Goal: Task Accomplishment & Management: Manage account settings

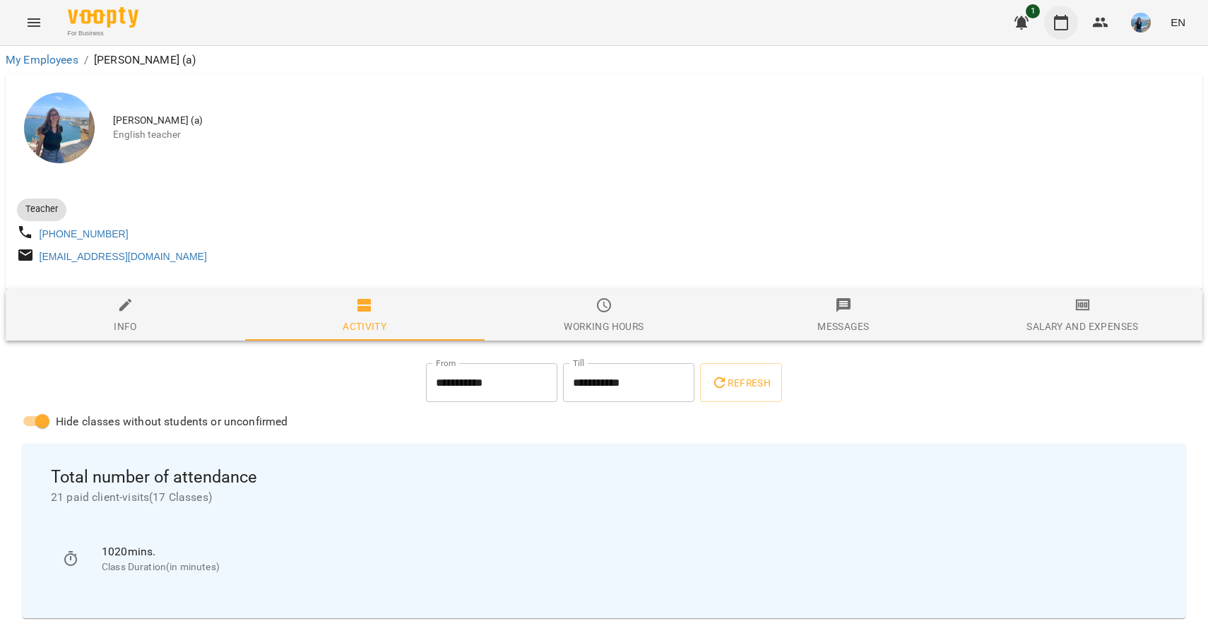
click at [1067, 21] on icon "button" at bounding box center [1060, 22] width 17 height 17
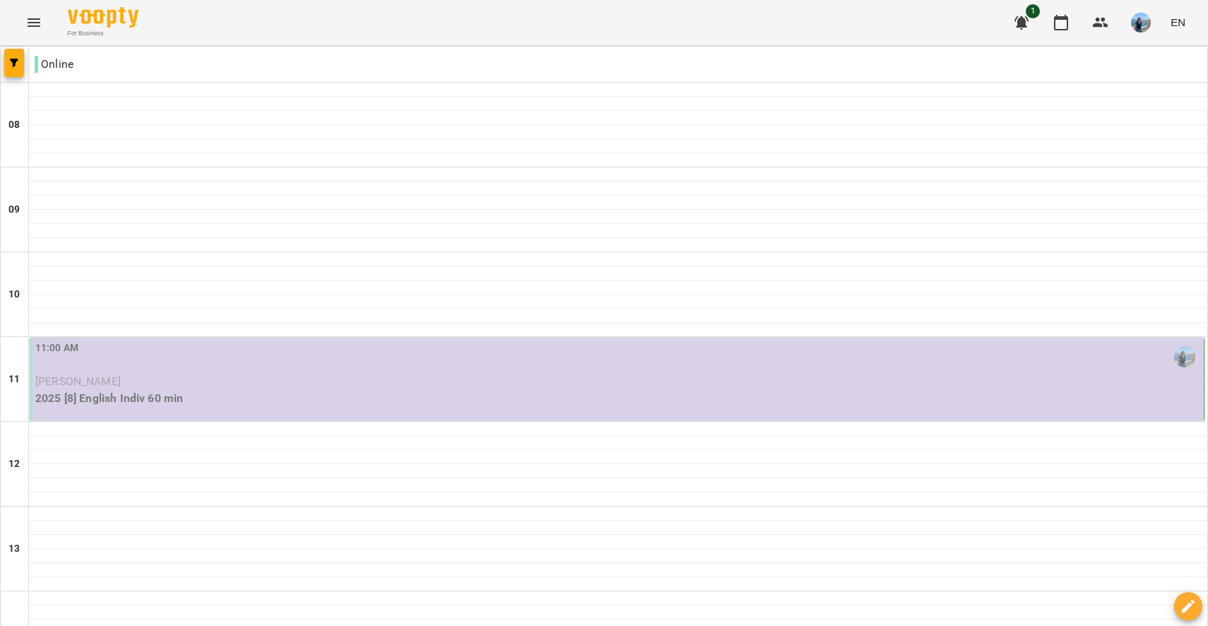
click at [478, 381] on p "[PERSON_NAME]" at bounding box center [617, 381] width 1165 height 17
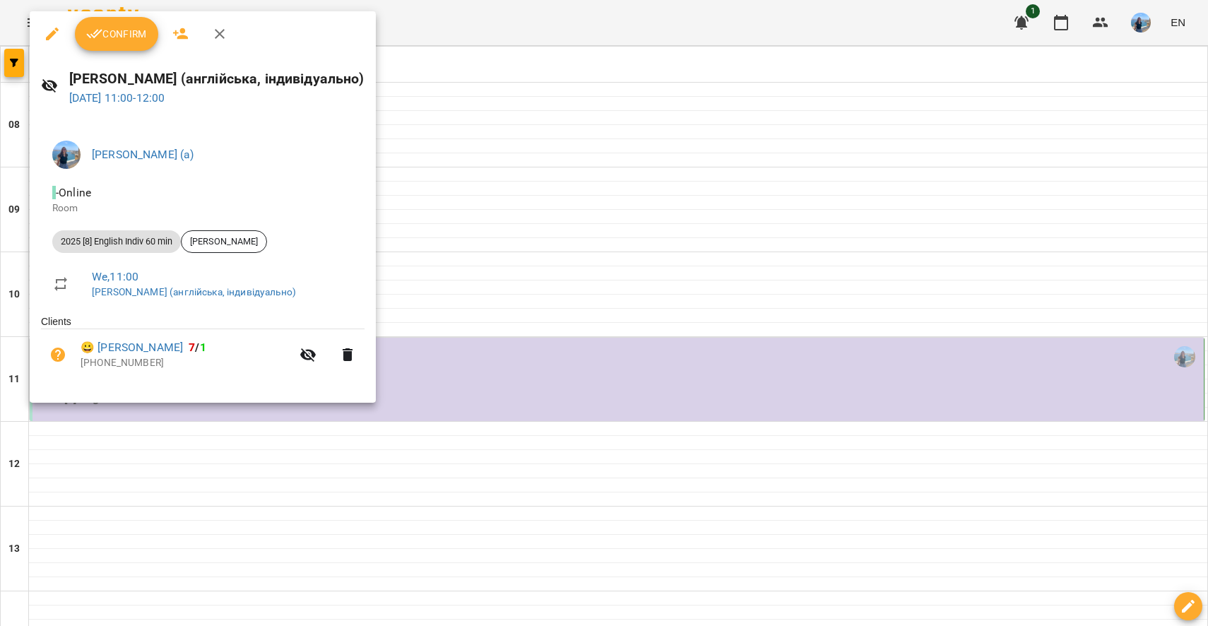
click at [131, 40] on span "Confirm" at bounding box center [116, 33] width 61 height 17
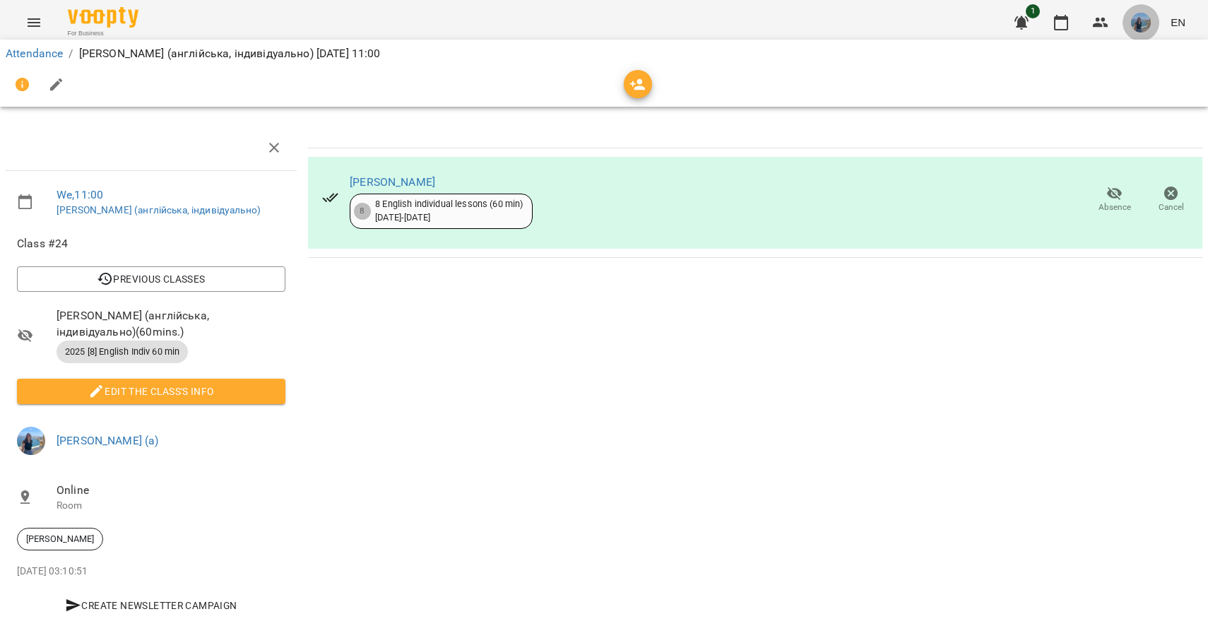
click at [1134, 25] on img "button" at bounding box center [1141, 23] width 20 height 20
click at [1059, 44] on link "[PERSON_NAME] (а)" at bounding box center [1006, 53] width 107 height 25
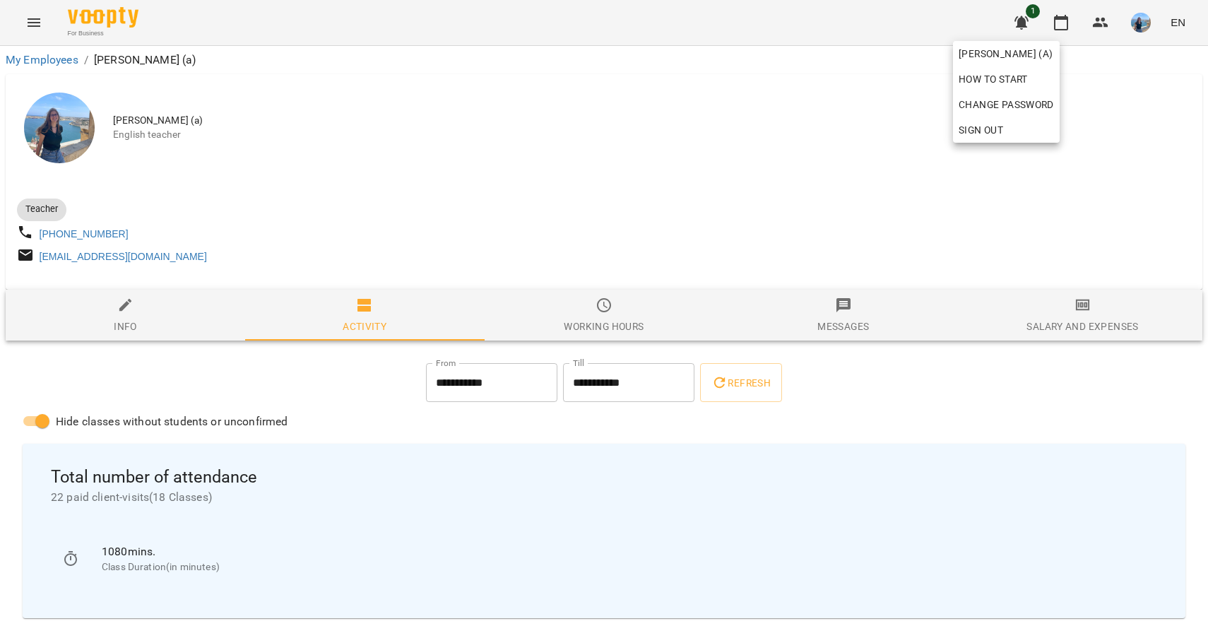
click at [864, 175] on div at bounding box center [604, 313] width 1208 height 626
